Goal: Task Accomplishment & Management: Use online tool/utility

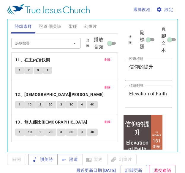
click at [88, 46] on span "清除" at bounding box center [87, 43] width 5 height 11
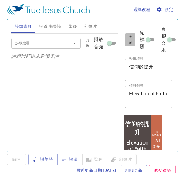
click at [130, 42] on span "清除" at bounding box center [129, 39] width 3 height 11
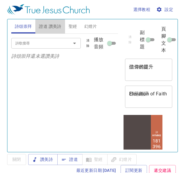
click at [53, 30] on button "證道 讚美詩" at bounding box center [49, 26] width 29 height 14
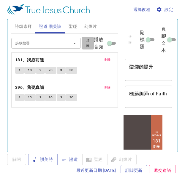
click at [89, 45] on span "清除" at bounding box center [87, 43] width 5 height 11
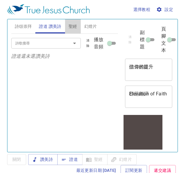
click at [74, 31] on button "聖經" at bounding box center [73, 26] width 16 height 14
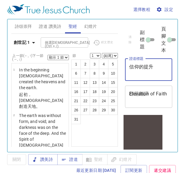
click at [139, 68] on textarea "信仰的提升" at bounding box center [148, 69] width 39 height 11
click at [27, 27] on span "詩頌崇拜" at bounding box center [23, 26] width 17 height 7
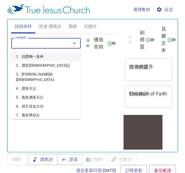
click at [28, 43] on input "詩歌搜尋" at bounding box center [37, 43] width 48 height 7
click at [60, 43] on input "詩歌搜尋" at bounding box center [37, 43] width 48 height 7
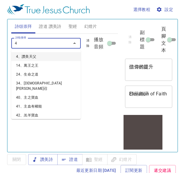
type input "41"
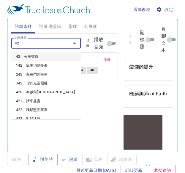
type input "4"
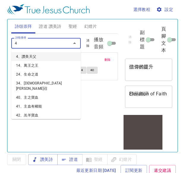
type input "43"
type input "44"
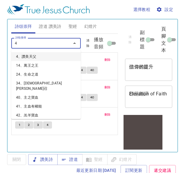
type input "46"
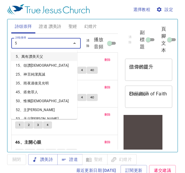
type input "52"
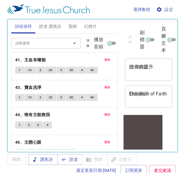
click at [142, 63] on div "信仰的提升 x 證道標題" at bounding box center [148, 70] width 47 height 22
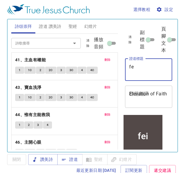
type textarea "f"
click at [49, 27] on span "證道 讚美詩" at bounding box center [50, 26] width 22 height 7
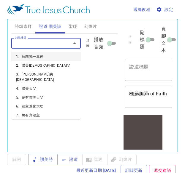
click at [42, 42] on input "詩歌搜尋" at bounding box center [37, 43] width 48 height 7
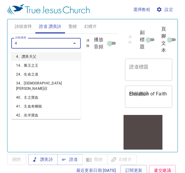
type input "45"
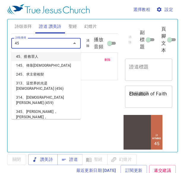
type input "452"
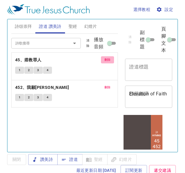
click at [105, 62] on span "刪除" at bounding box center [107, 59] width 6 height 5
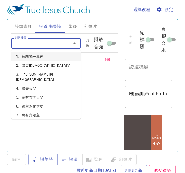
click at [54, 41] on input "詩歌搜尋" at bounding box center [37, 43] width 48 height 7
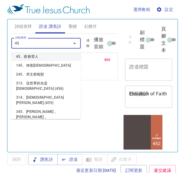
type input "450"
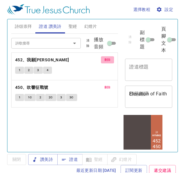
click at [107, 59] on span "刪除" at bounding box center [107, 59] width 6 height 5
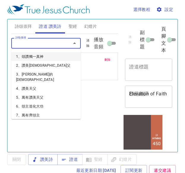
click at [50, 42] on input "詩歌搜尋" at bounding box center [37, 43] width 48 height 7
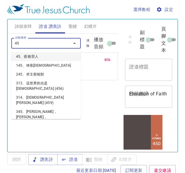
type input "452"
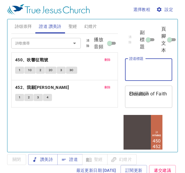
click at [142, 66] on textarea "證道標題" at bounding box center [148, 69] width 39 height 11
type textarea "非"
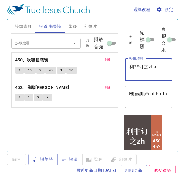
type textarea "利非订之zhan"
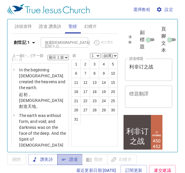
click at [72, 162] on span "證道" at bounding box center [70, 159] width 16 height 7
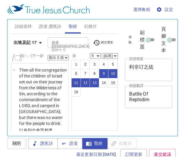
select select "5"
select select "9"
select select "5"
select select "9"
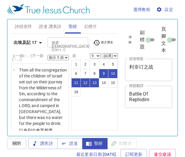
scroll to position [3, 0]
select select "5"
select select "9"
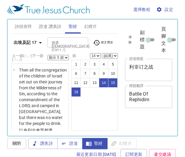
select select "5"
select select "14"
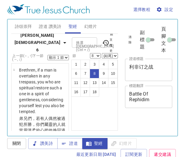
select select "8"
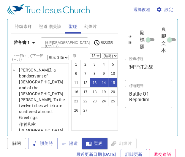
select select "3"
select select "13"
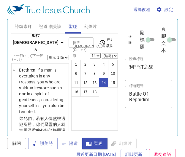
select select "14"
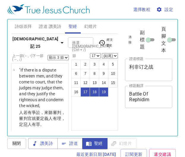
select select "3"
select select "17"
select select "3"
select select "17"
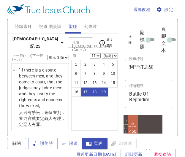
click at [58, 39] on icon "button" at bounding box center [61, 42] width 7 height 7
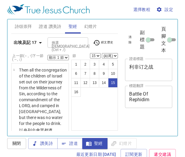
select select "15"
